Goal: Check status: Check status

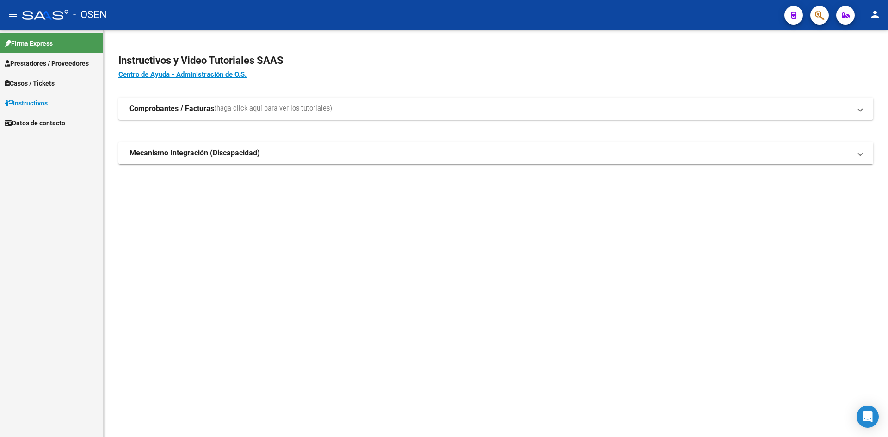
click at [198, 108] on strong "Comprobantes / Facturas" at bounding box center [172, 109] width 85 height 10
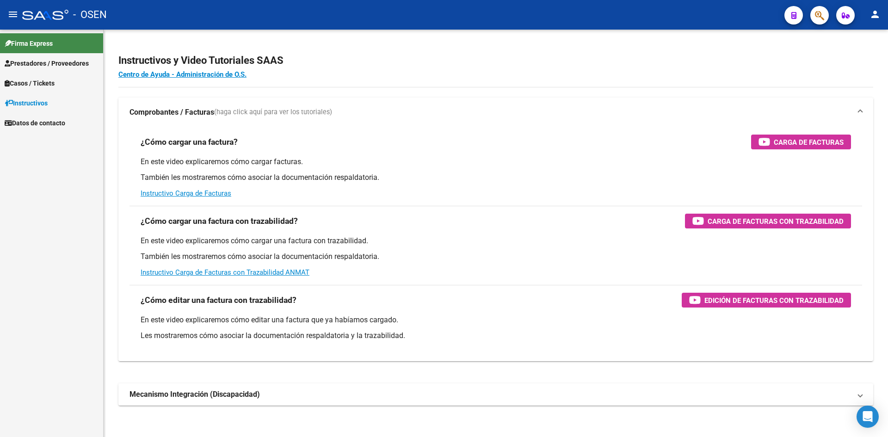
click at [33, 41] on span "Firma Express" at bounding box center [29, 43] width 48 height 10
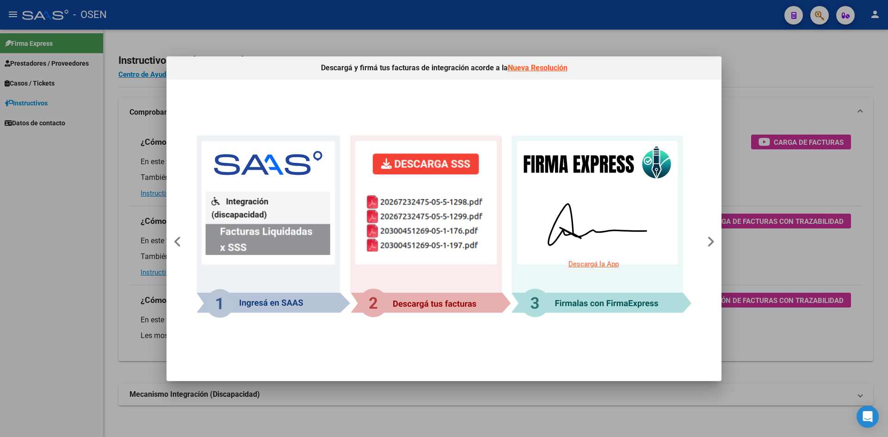
click at [602, 40] on div at bounding box center [444, 218] width 888 height 437
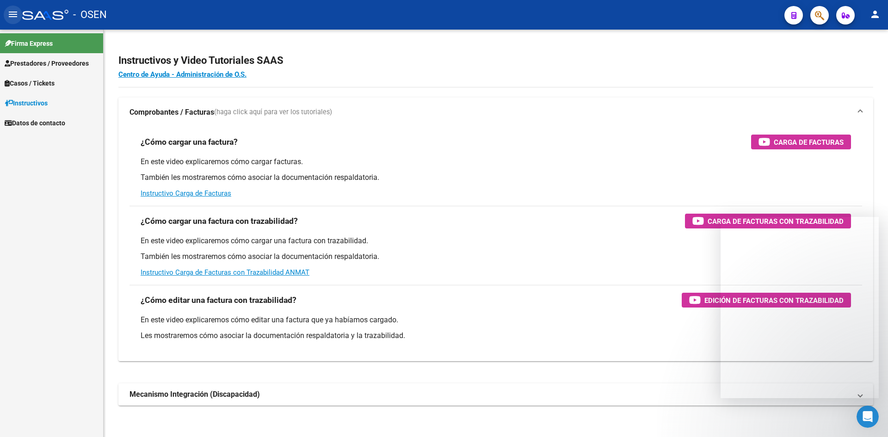
click at [15, 16] on mat-icon "menu" at bounding box center [12, 14] width 11 height 11
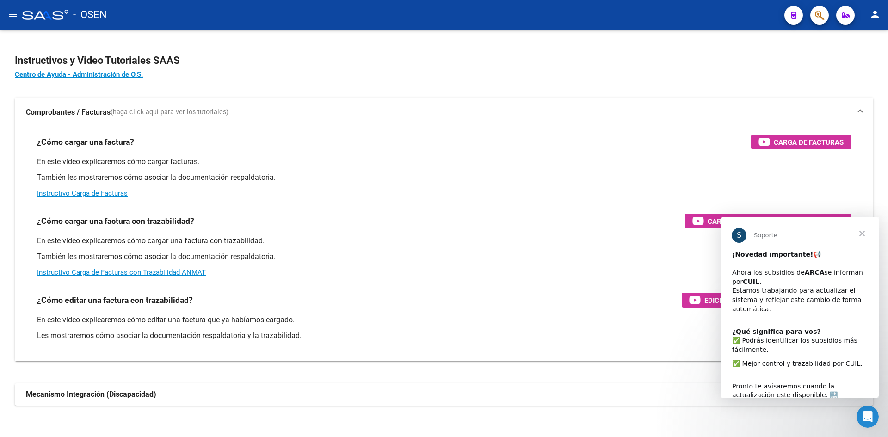
click at [15, 16] on mat-icon "menu" at bounding box center [12, 14] width 11 height 11
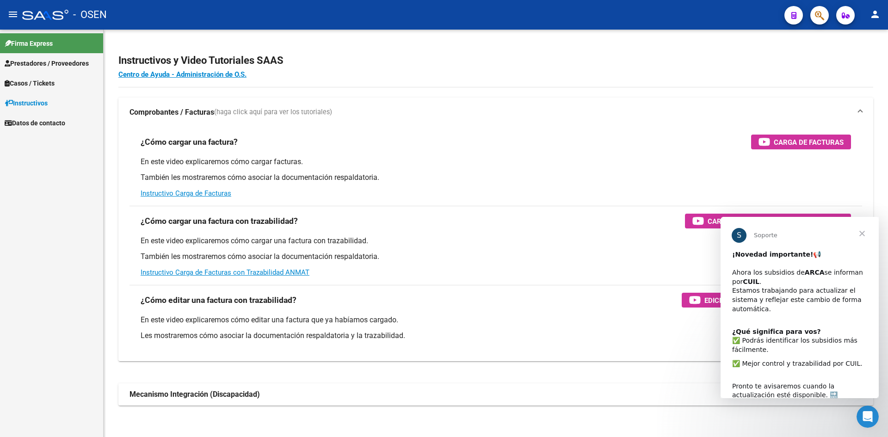
click at [31, 60] on span "Prestadores / Proveedores" at bounding box center [47, 63] width 84 height 10
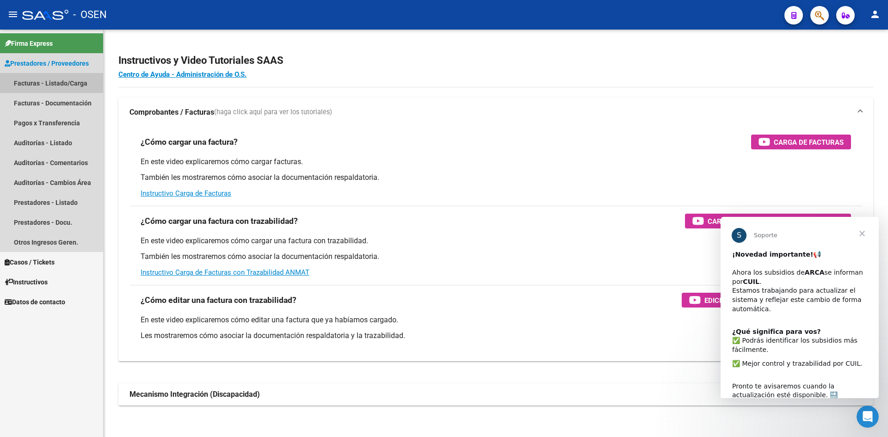
click at [34, 84] on link "Facturas - Listado/Carga" at bounding box center [51, 83] width 103 height 20
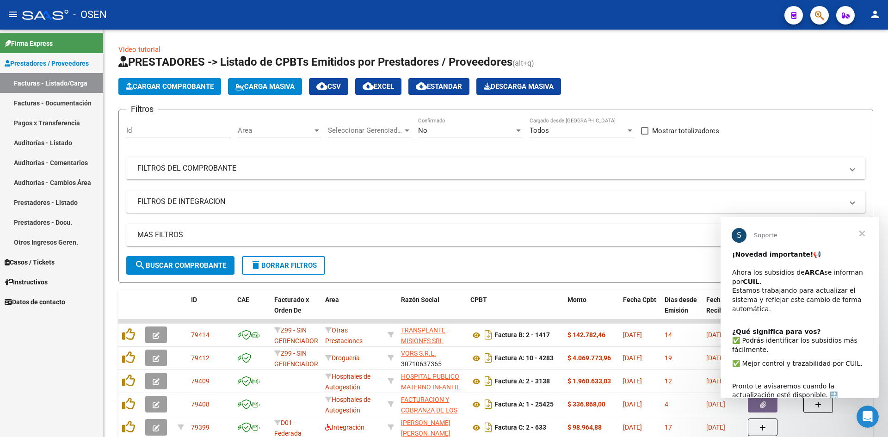
click at [48, 139] on link "Auditorías - Listado" at bounding box center [51, 143] width 103 height 20
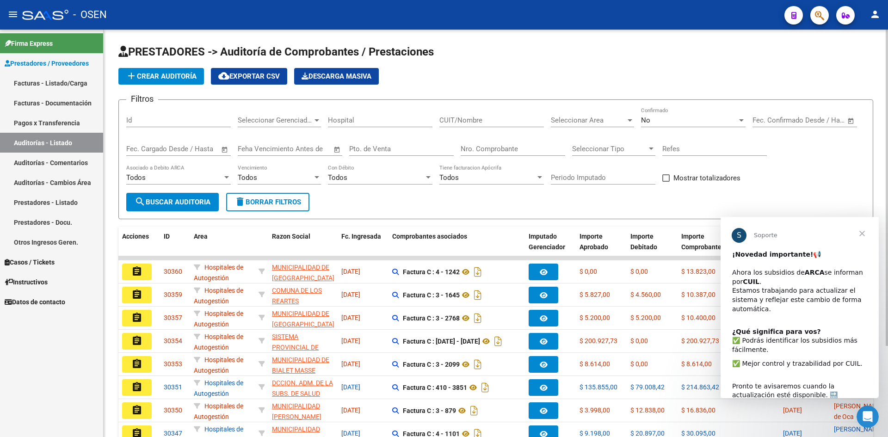
click at [474, 118] on input "CUIT/Nombre" at bounding box center [492, 120] width 105 height 8
type input "30717969630"
click at [623, 120] on span "Seleccionar Area" at bounding box center [588, 120] width 75 height 8
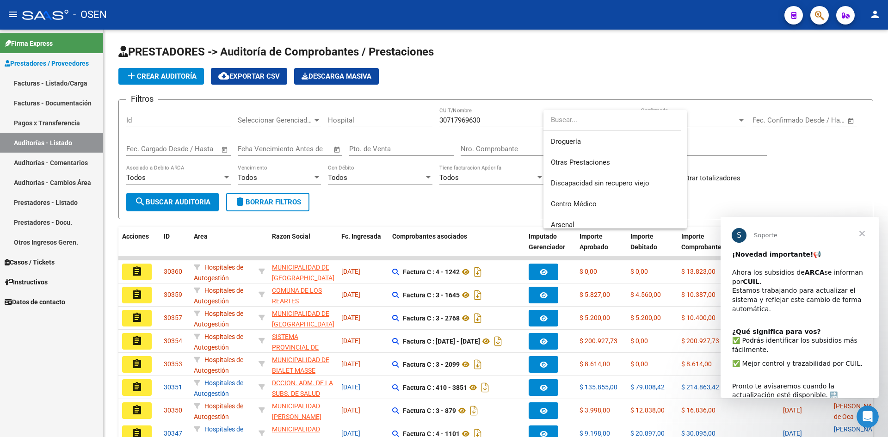
scroll to position [278, 0]
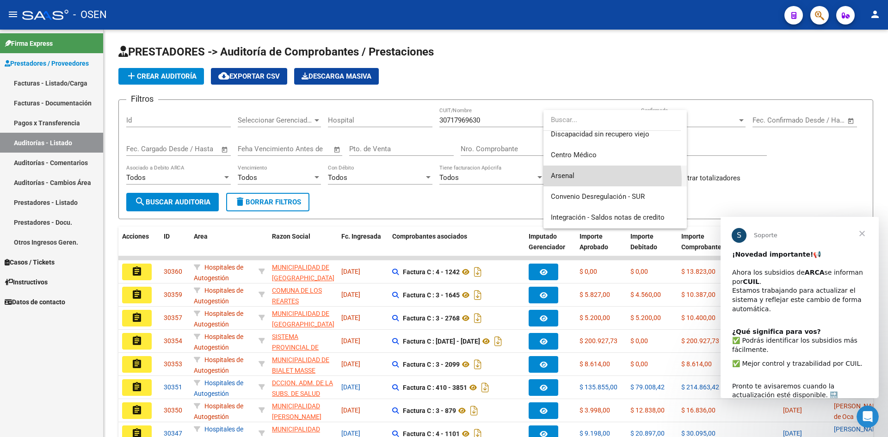
click at [577, 179] on span "Arsenal" at bounding box center [615, 176] width 129 height 21
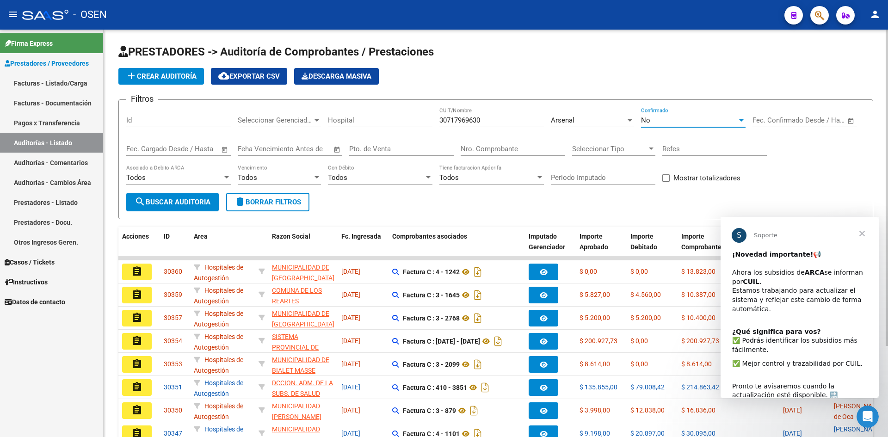
click at [693, 122] on div "No" at bounding box center [689, 120] width 96 height 8
click at [681, 99] on span "Si" at bounding box center [693, 99] width 105 height 21
click at [187, 204] on span "search Buscar Auditoria" at bounding box center [173, 202] width 76 height 8
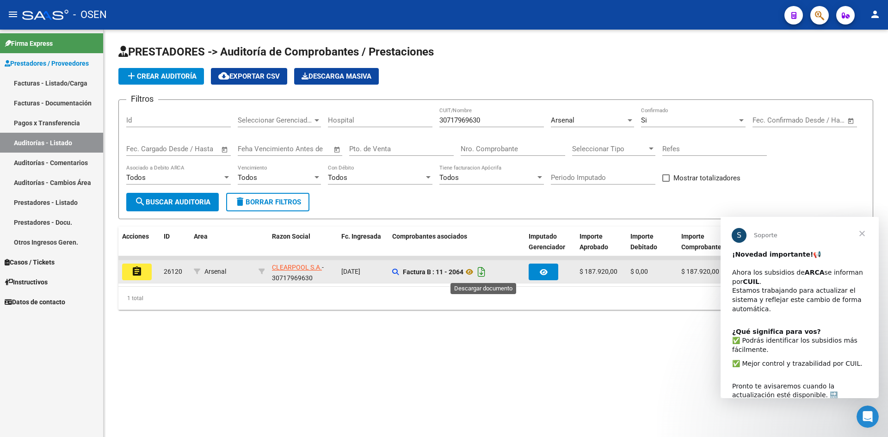
click at [485, 271] on icon "Descargar documento" at bounding box center [482, 272] width 12 height 15
